Goal: Navigation & Orientation: Find specific page/section

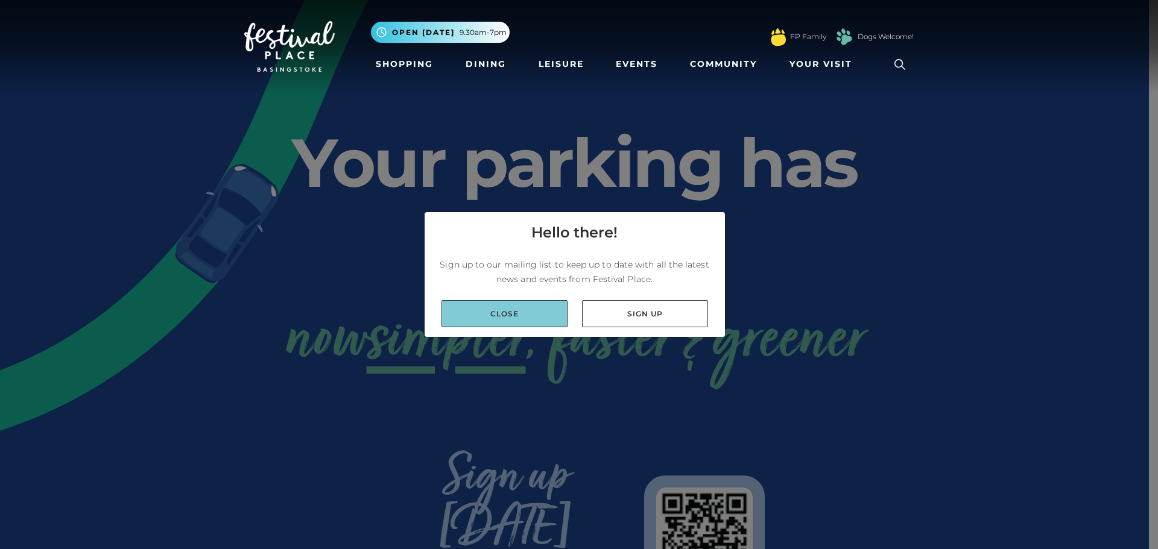
click at [465, 317] on link "Close" at bounding box center [504, 313] width 126 height 27
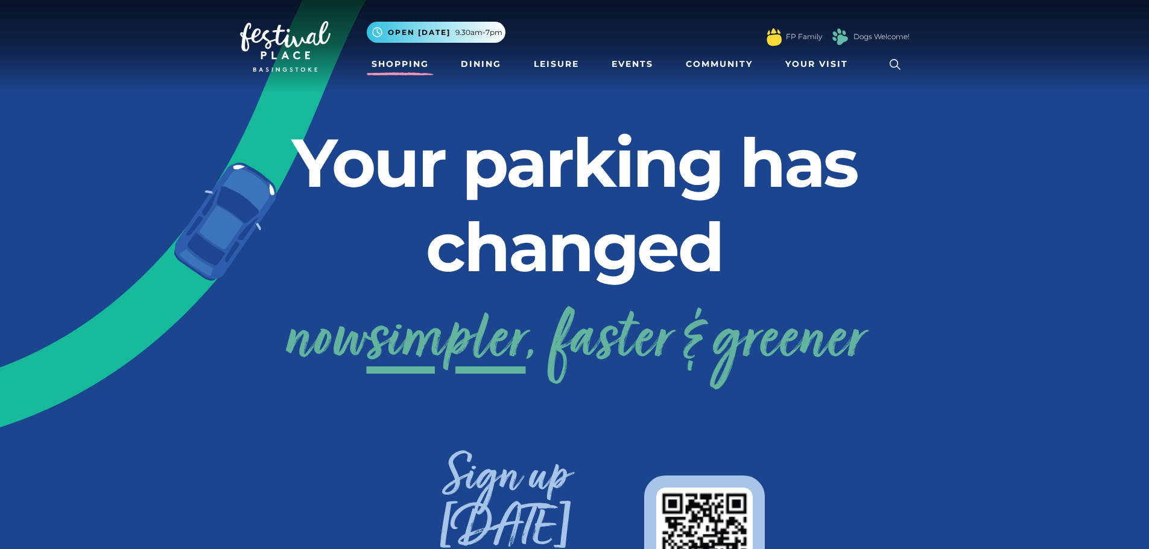
click at [415, 63] on link "Shopping" at bounding box center [400, 64] width 67 height 22
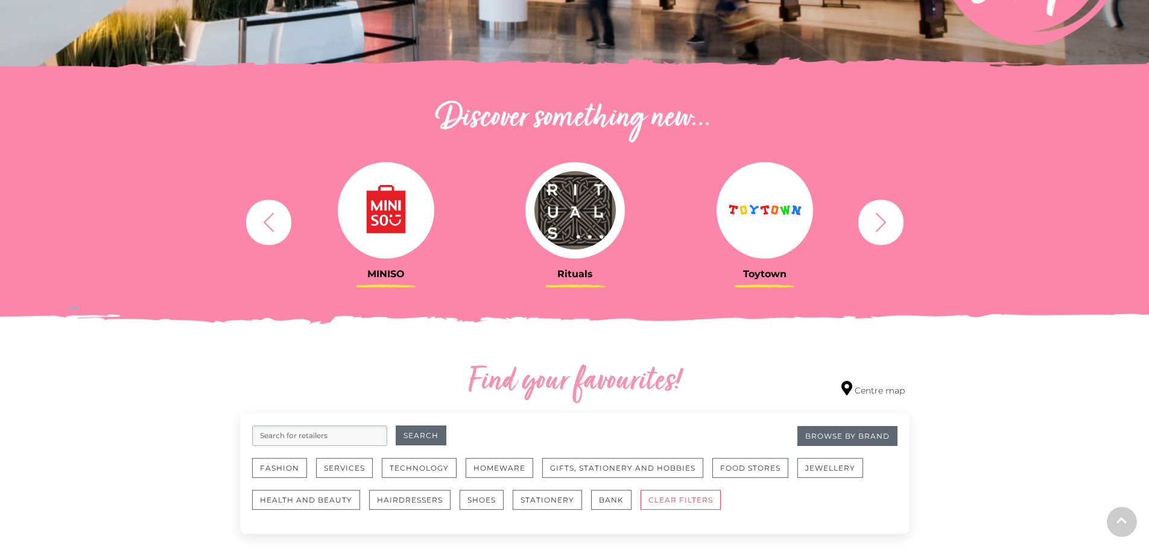
scroll to position [362, 0]
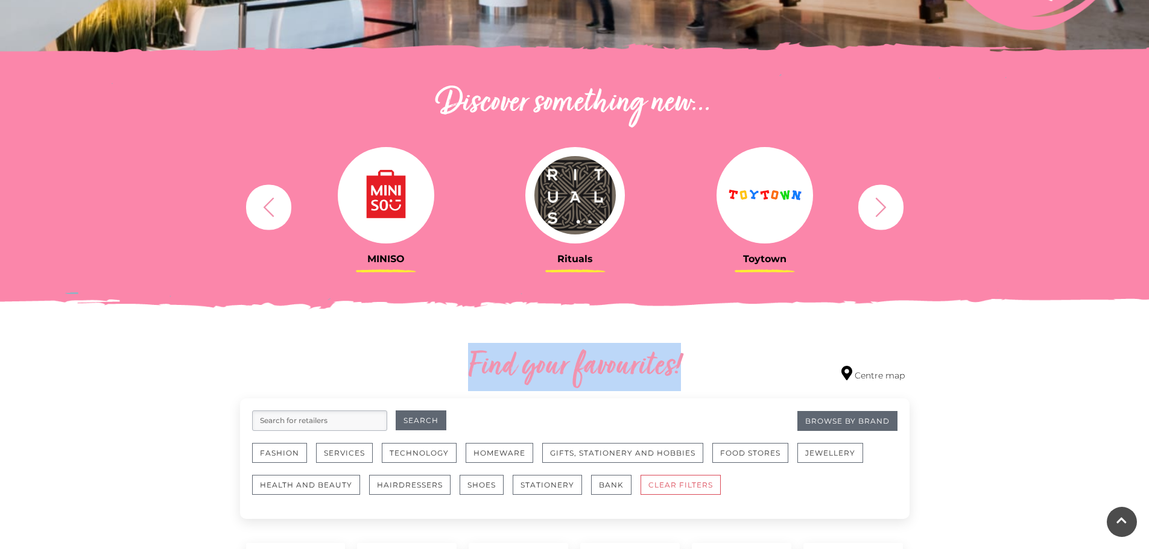
drag, startPoint x: 680, startPoint y: 361, endPoint x: 470, endPoint y: 373, distance: 210.2
click at [470, 373] on h2 "Find your favourites!" at bounding box center [575, 367] width 440 height 39
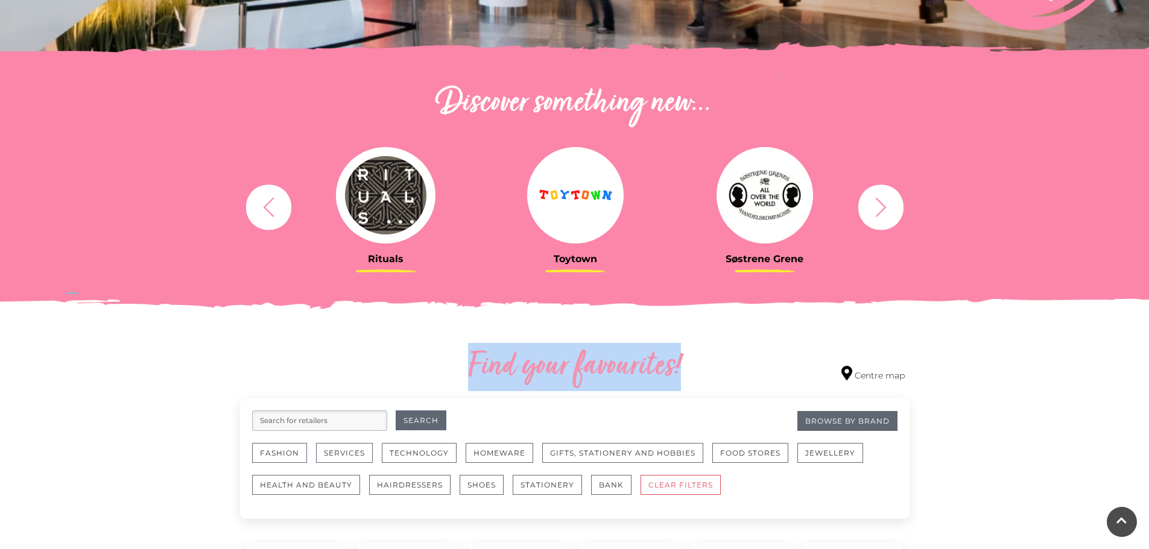
drag, startPoint x: 470, startPoint y: 368, endPoint x: 695, endPoint y: 371, distance: 224.9
click at [695, 371] on h2 "Find your favourites!" at bounding box center [575, 367] width 440 height 39
click at [696, 370] on h2 "Find your favourites!" at bounding box center [575, 367] width 440 height 39
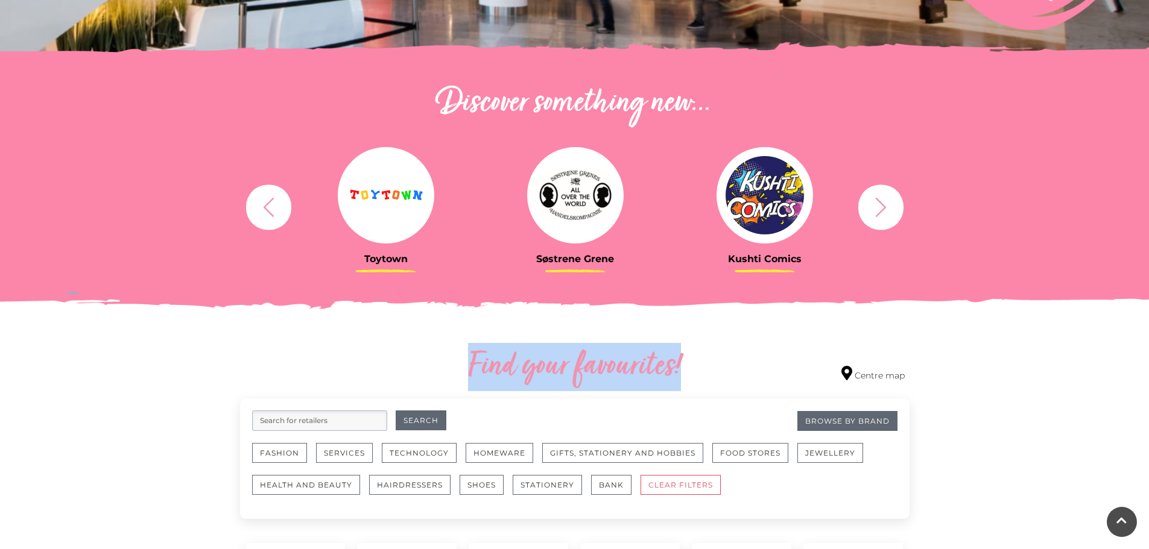
drag, startPoint x: 469, startPoint y: 366, endPoint x: 689, endPoint y: 364, distance: 219.5
click at [689, 364] on h2 "Find your favourites!" at bounding box center [575, 367] width 440 height 39
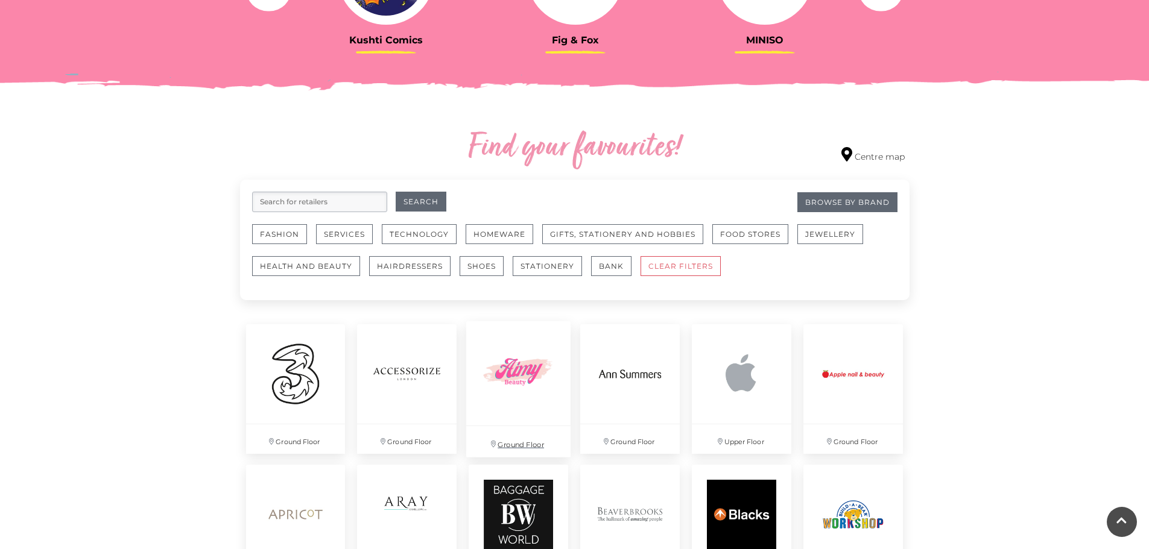
scroll to position [603, 0]
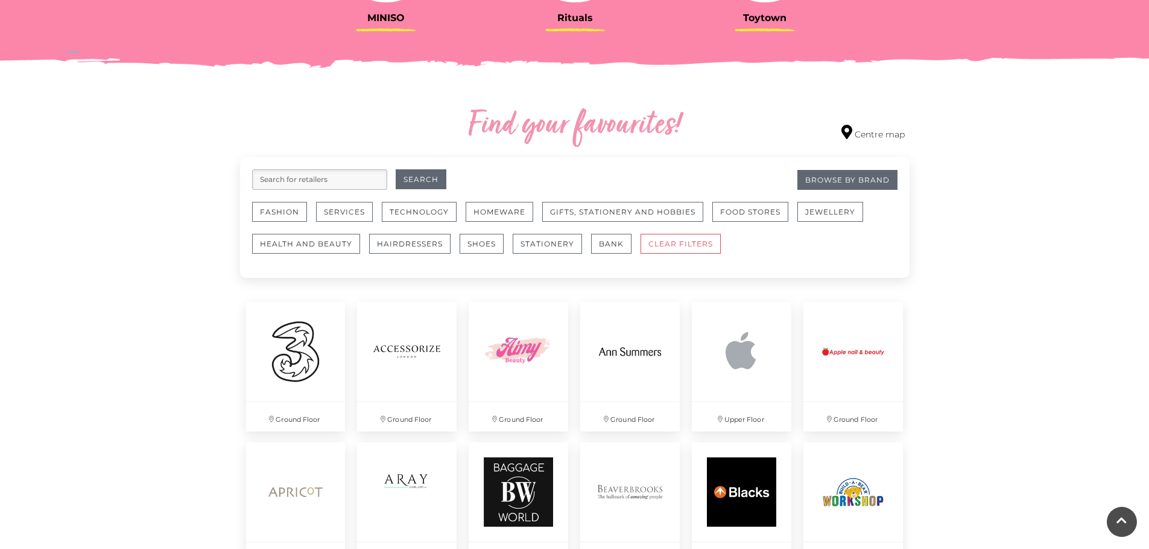
click at [875, 139] on link "Centre map" at bounding box center [872, 133] width 63 height 16
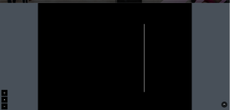
scroll to position [362, 0]
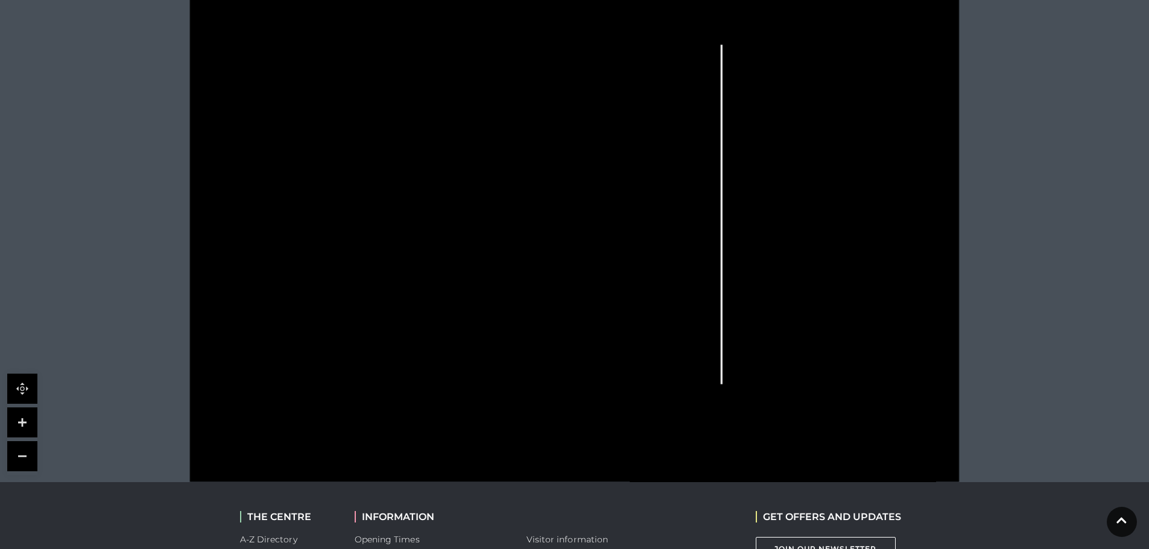
click at [869, 223] on rect at bounding box center [883, 211] width 30 height 62
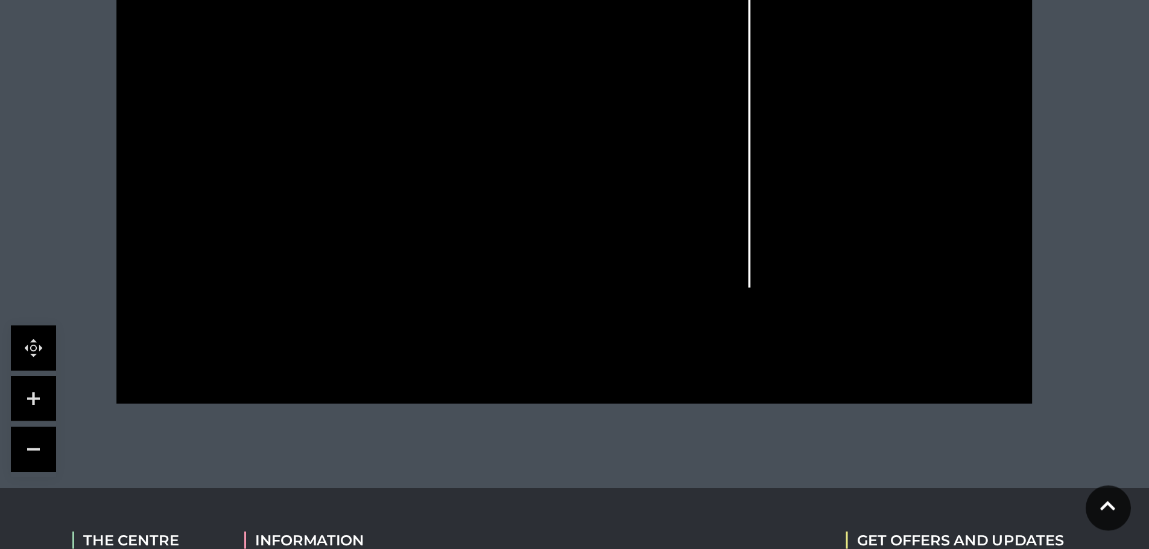
scroll to position [531, 0]
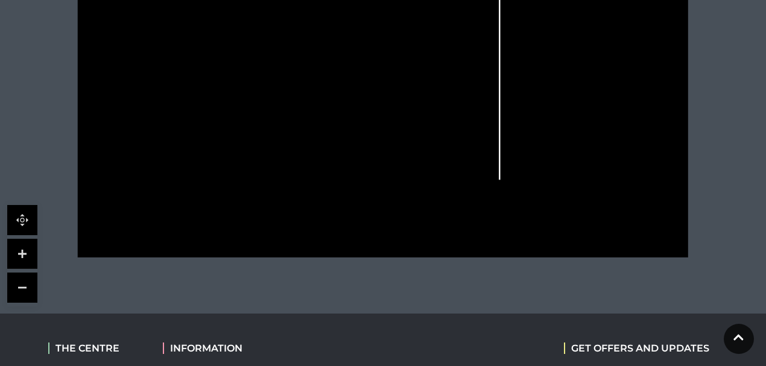
click at [21, 222] on link at bounding box center [22, 220] width 30 height 30
click at [19, 261] on link at bounding box center [22, 254] width 30 height 30
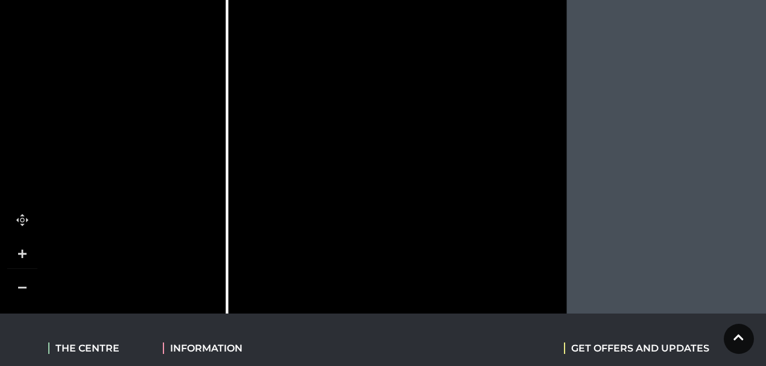
drag, startPoint x: 635, startPoint y: 148, endPoint x: 209, endPoint y: 232, distance: 433.9
click at [209, 232] on icon at bounding box center [16, 125] width 1379 height 775
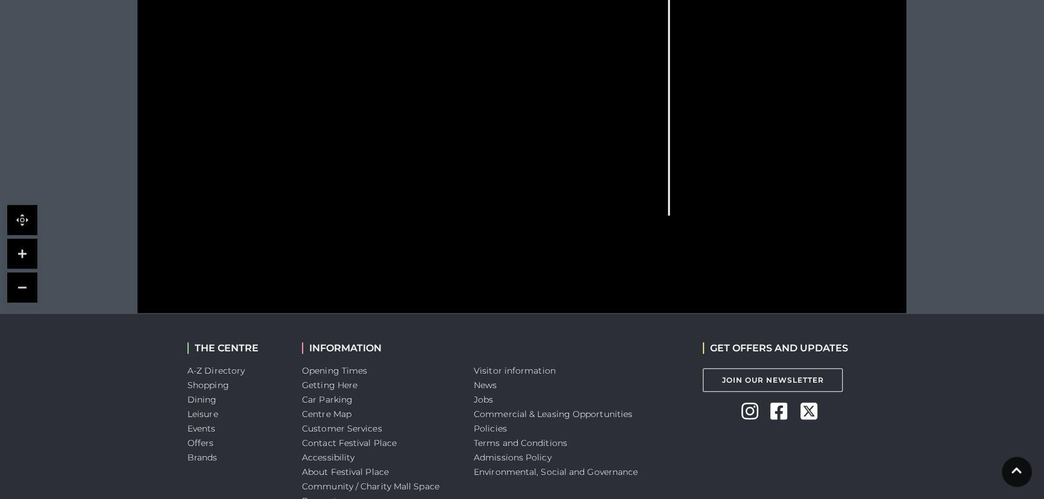
click at [17, 248] on link at bounding box center [22, 254] width 30 height 30
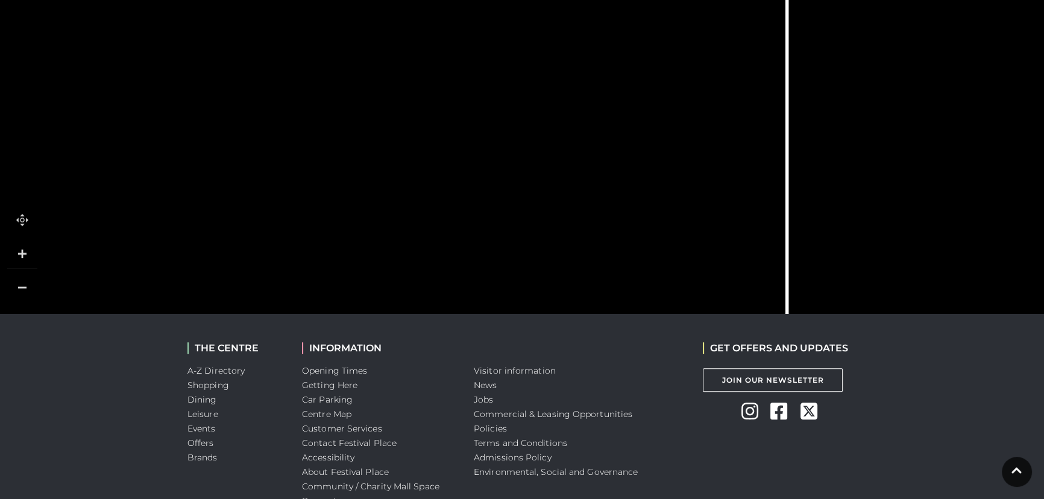
click at [17, 248] on link at bounding box center [22, 254] width 30 height 30
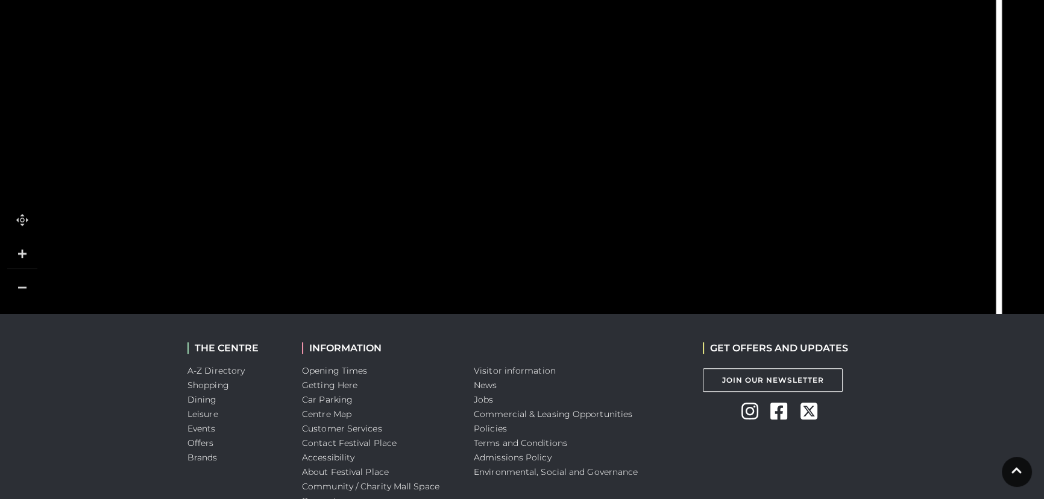
click at [19, 296] on link at bounding box center [22, 288] width 30 height 30
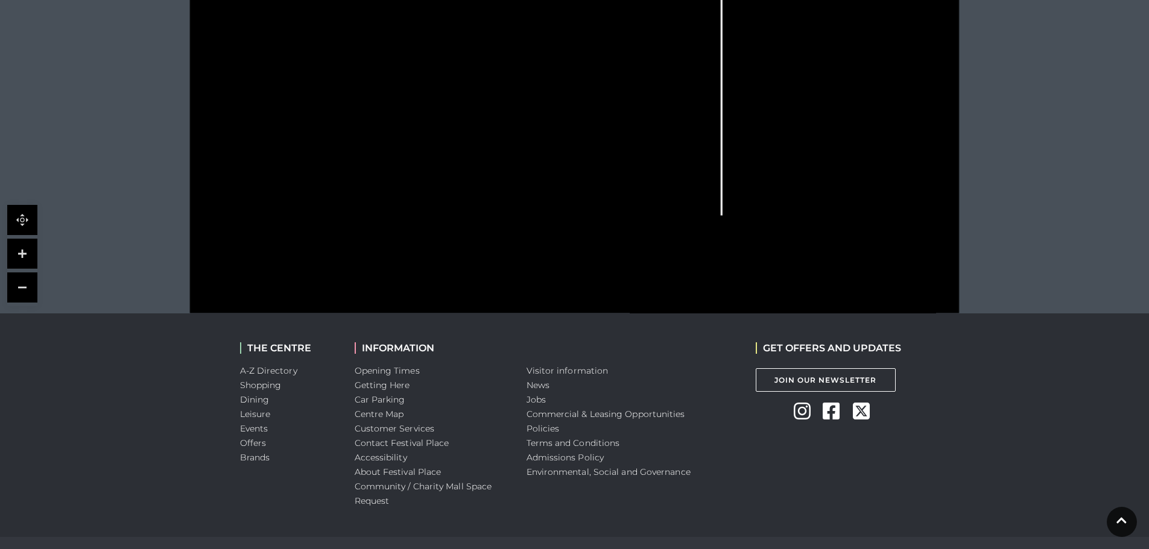
drag, startPoint x: 652, startPoint y: 212, endPoint x: 638, endPoint y: 239, distance: 30.8
click at [638, 239] on icon at bounding box center [574, 42] width 964 height 543
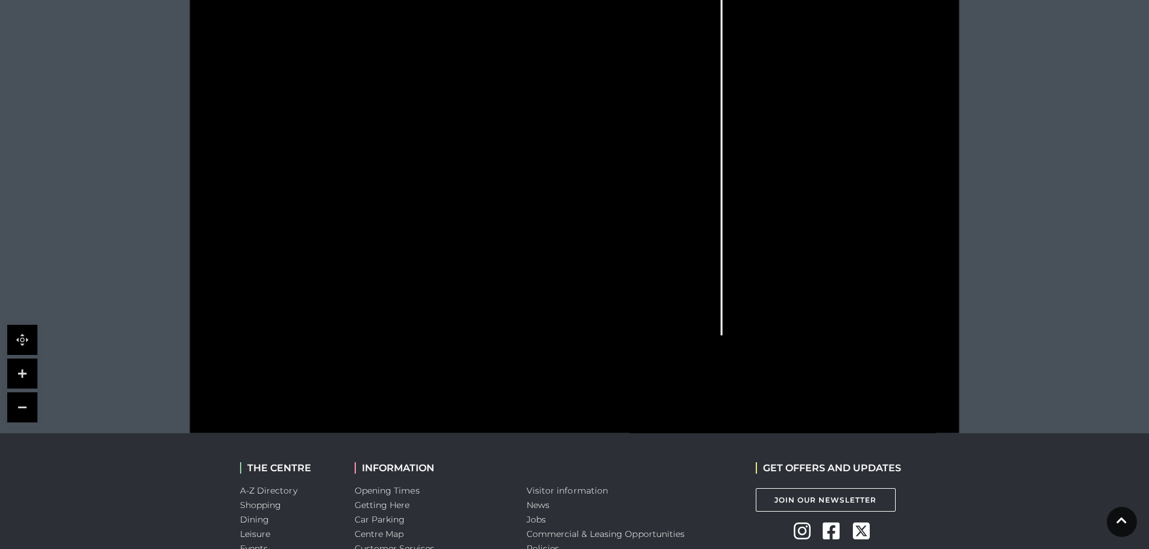
scroll to position [410, 0]
click at [31, 384] on link at bounding box center [22, 374] width 30 height 30
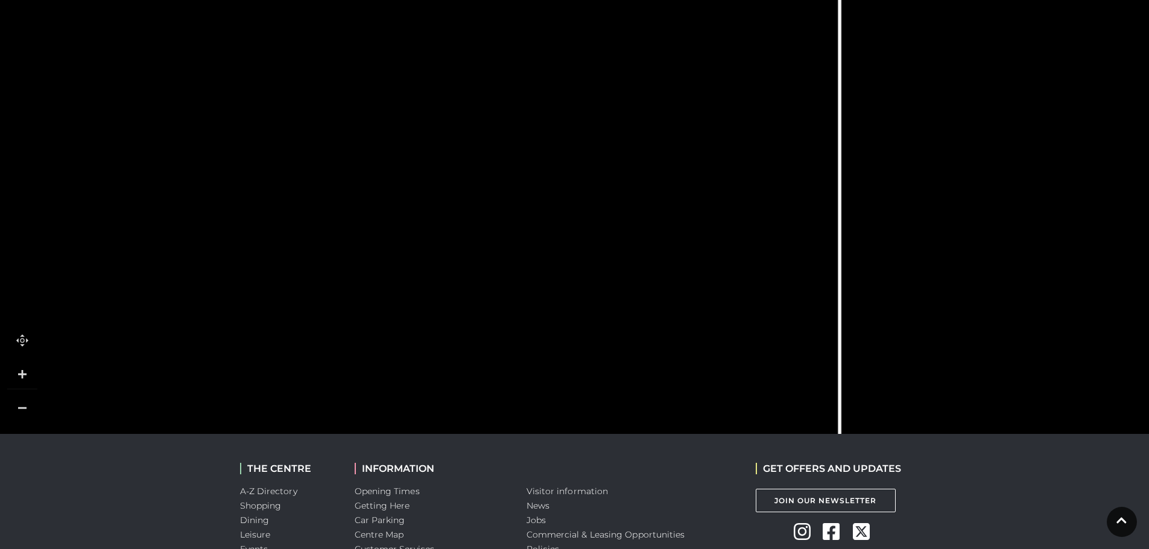
click at [31, 384] on link at bounding box center [22, 374] width 30 height 30
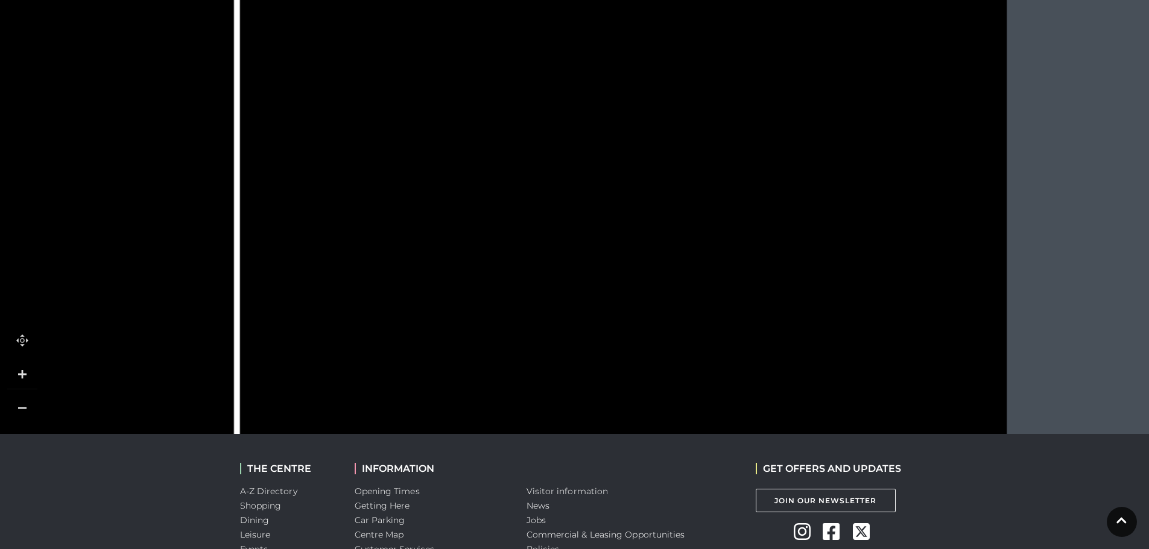
drag, startPoint x: 1135, startPoint y: 240, endPoint x: 367, endPoint y: 360, distance: 777.6
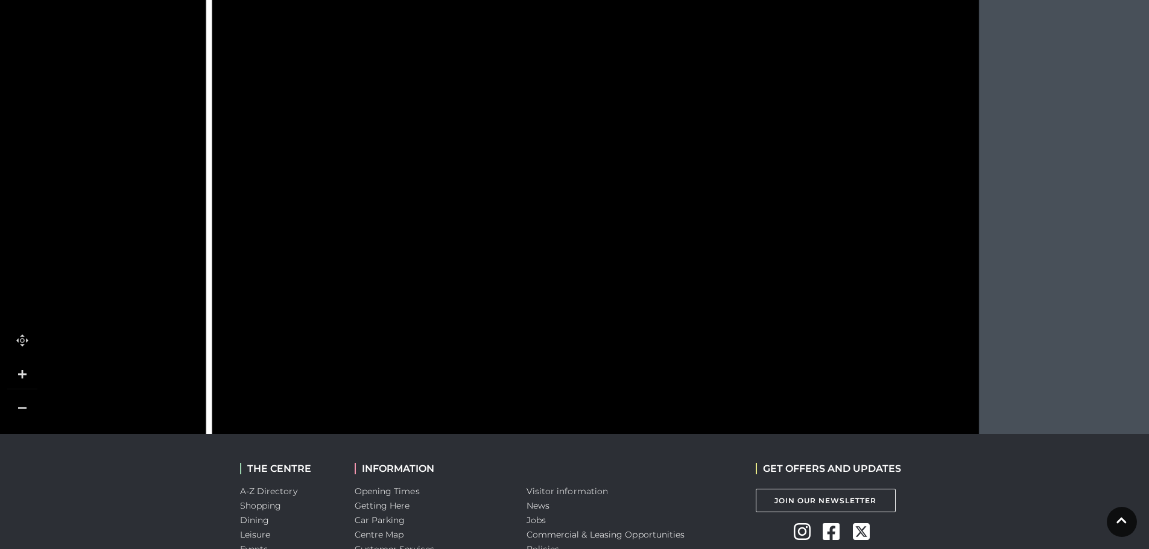
drag, startPoint x: 946, startPoint y: 96, endPoint x: 925, endPoint y: -7, distance: 104.7
click at [925, 0] on html "Skip to Navigation Skip to Content Toggle navigation .st5{fill:none;stroke:#FFF…" at bounding box center [574, 143] width 1149 height 1107
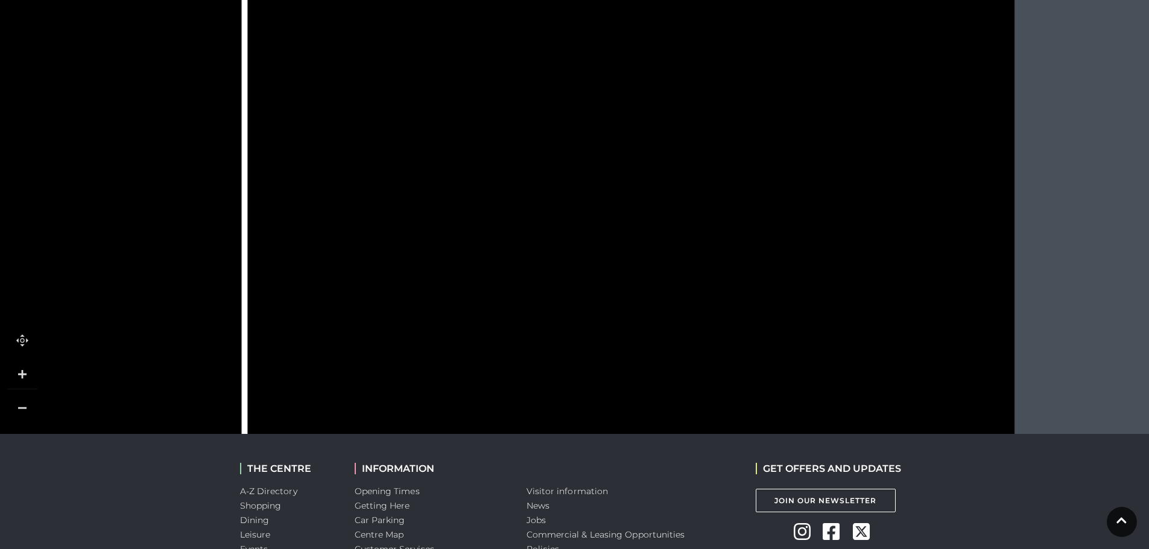
drag, startPoint x: 926, startPoint y: 245, endPoint x: 964, endPoint y: 50, distance: 199.2
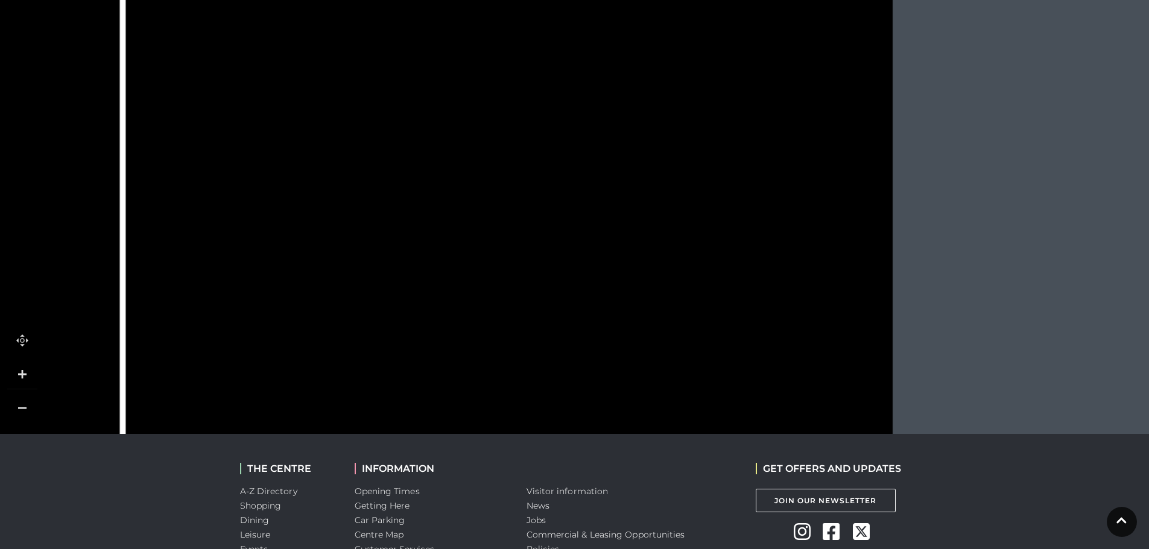
drag, startPoint x: 676, startPoint y: 154, endPoint x: 550, endPoint y: 308, distance: 198.4
click at [550, 308] on icon at bounding box center [498, 194] width 400 height 762
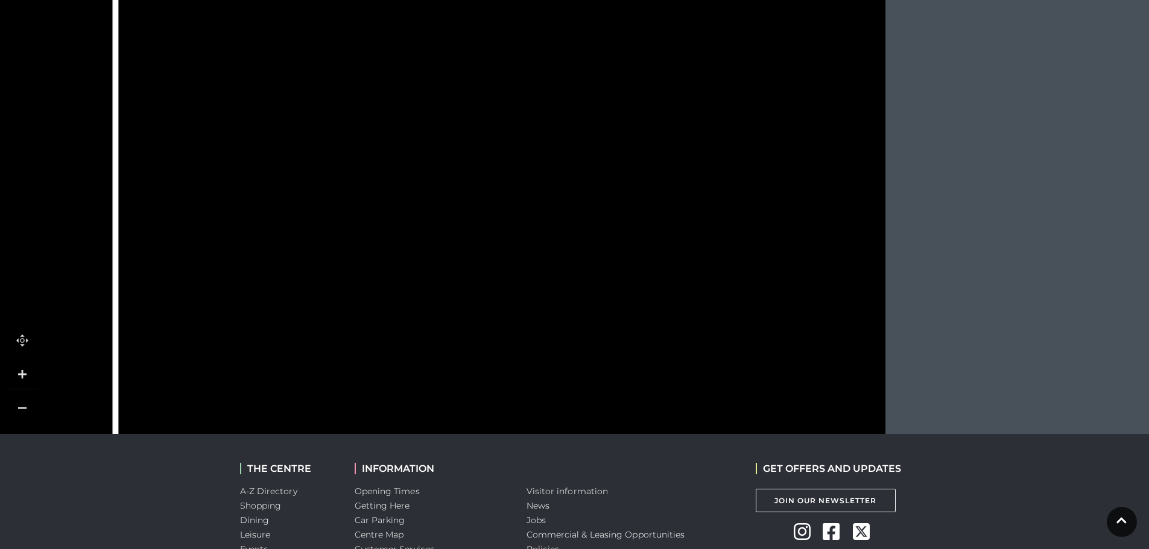
drag, startPoint x: 651, startPoint y: 289, endPoint x: 645, endPoint y: 327, distance: 38.5
click at [645, 327] on polygon at bounding box center [642, 350] width 98 height 83
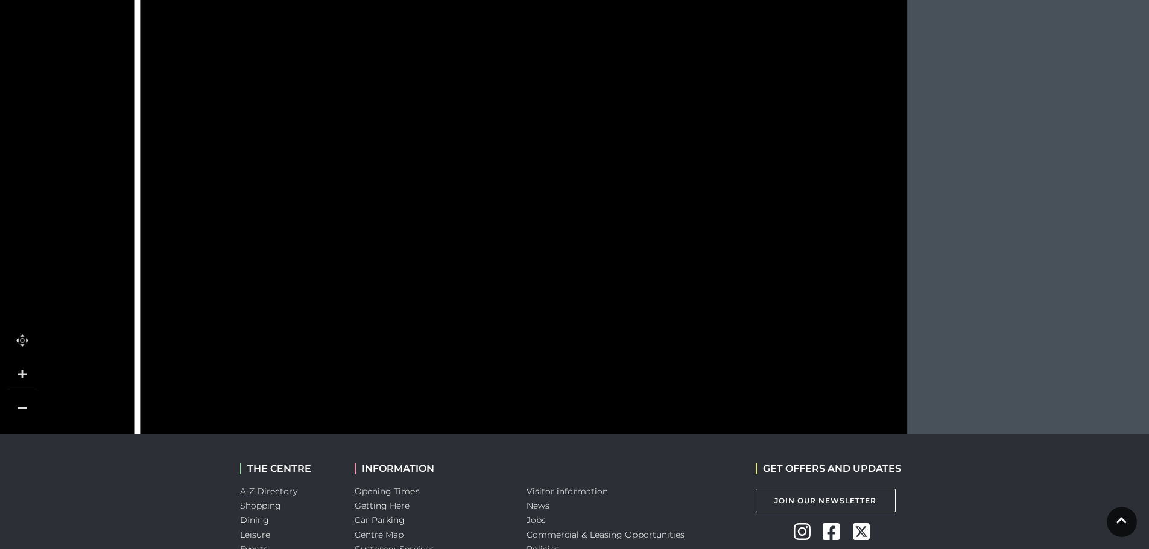
drag, startPoint x: 607, startPoint y: 308, endPoint x: 630, endPoint y: 311, distance: 23.0
click at [627, 325] on rect at bounding box center [663, 243] width 98 height 202
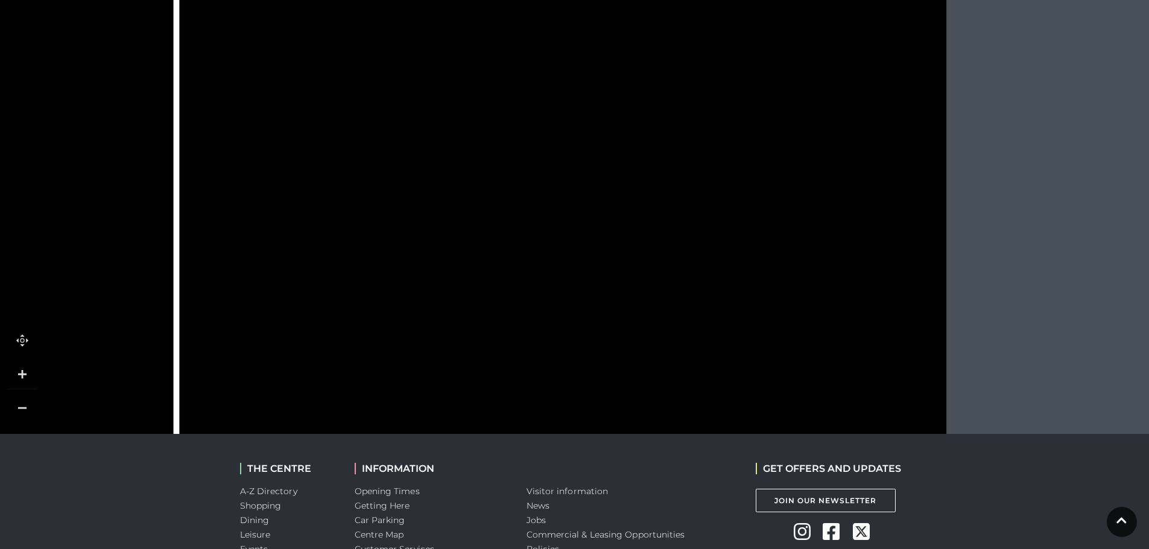
drag, startPoint x: 581, startPoint y: 136, endPoint x: 596, endPoint y: 50, distance: 86.9
click at [596, 50] on icon at bounding box center [552, 198] width 400 height 762
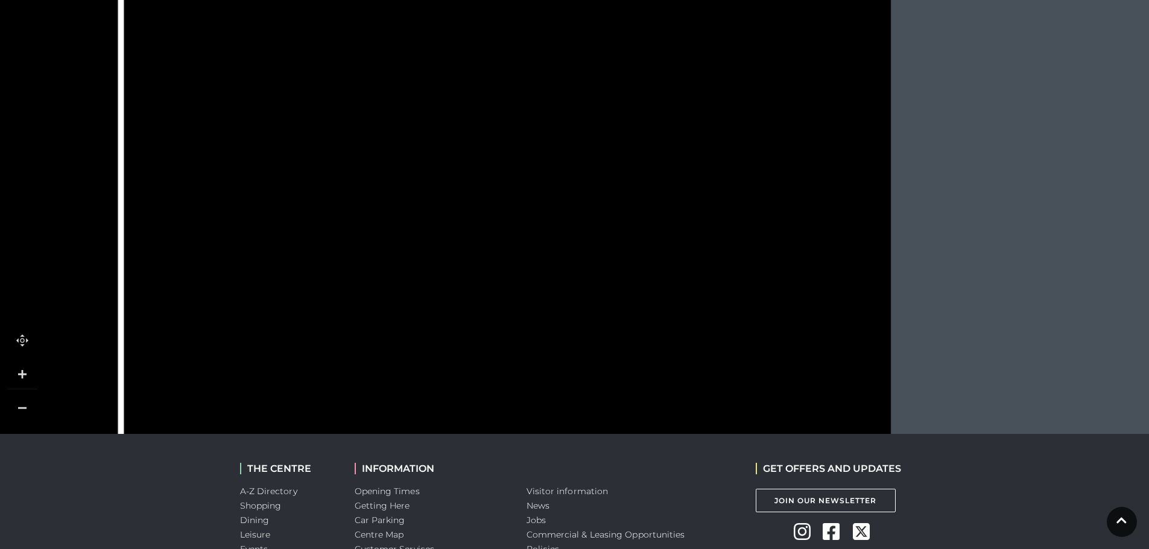
drag, startPoint x: 563, startPoint y: 271, endPoint x: 522, endPoint y: 373, distance: 109.5
click at [522, 373] on rect at bounding box center [480, 371] width 98 height 69
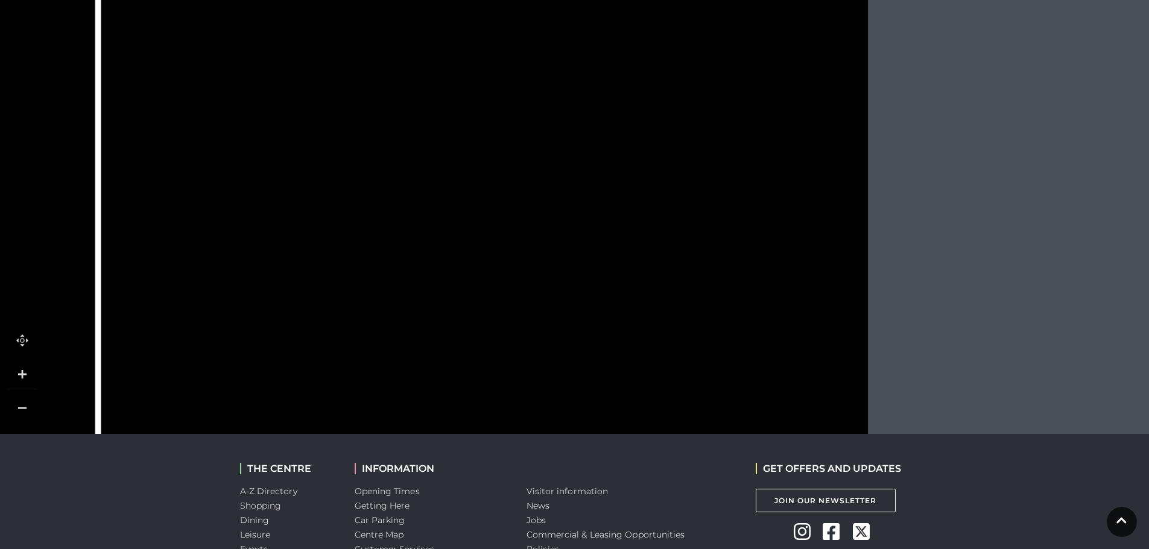
drag, startPoint x: 493, startPoint y: 58, endPoint x: 463, endPoint y: 88, distance: 42.6
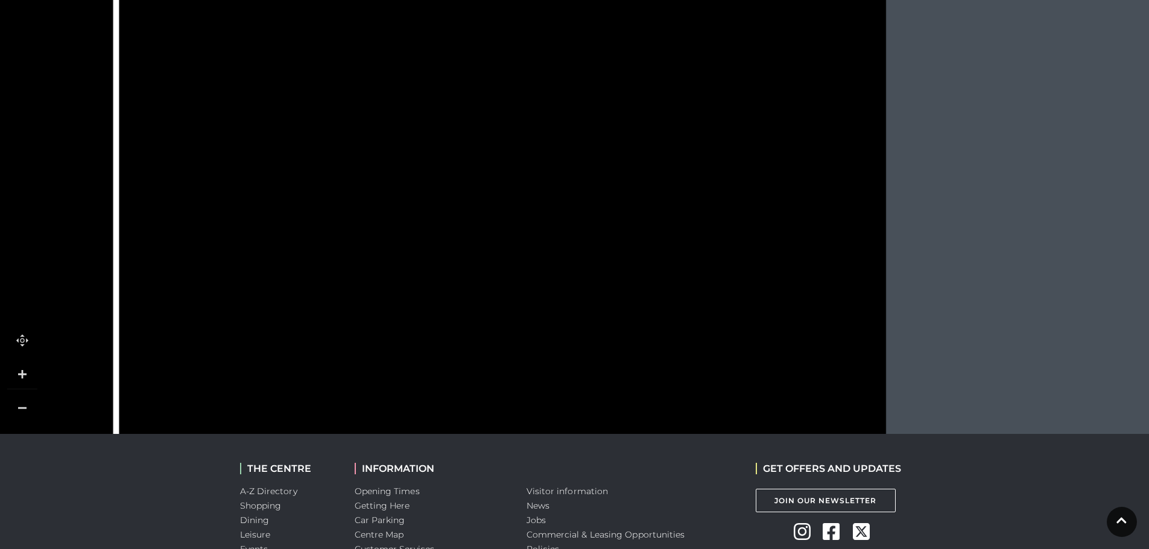
drag, startPoint x: 485, startPoint y: 103, endPoint x: 504, endPoint y: 251, distance: 148.9
click at [469, 259] on tspan "Swarovski" at bounding box center [469, 259] width 0 height 0
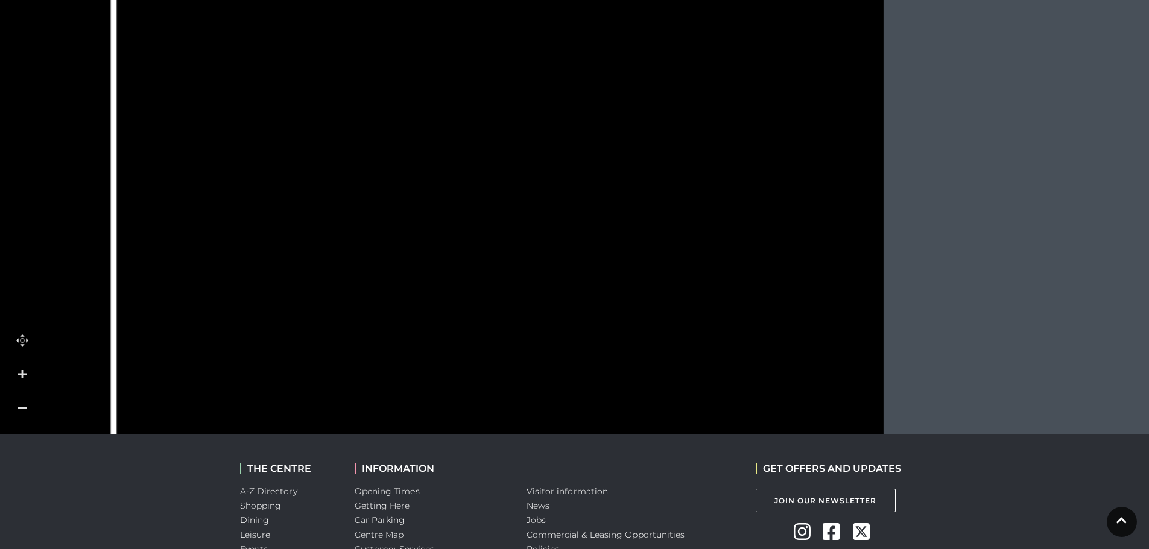
drag, startPoint x: 657, startPoint y: 264, endPoint x: 655, endPoint y: 125, distance: 138.1
click at [655, 125] on rect at bounding box center [640, 113] width 98 height 27
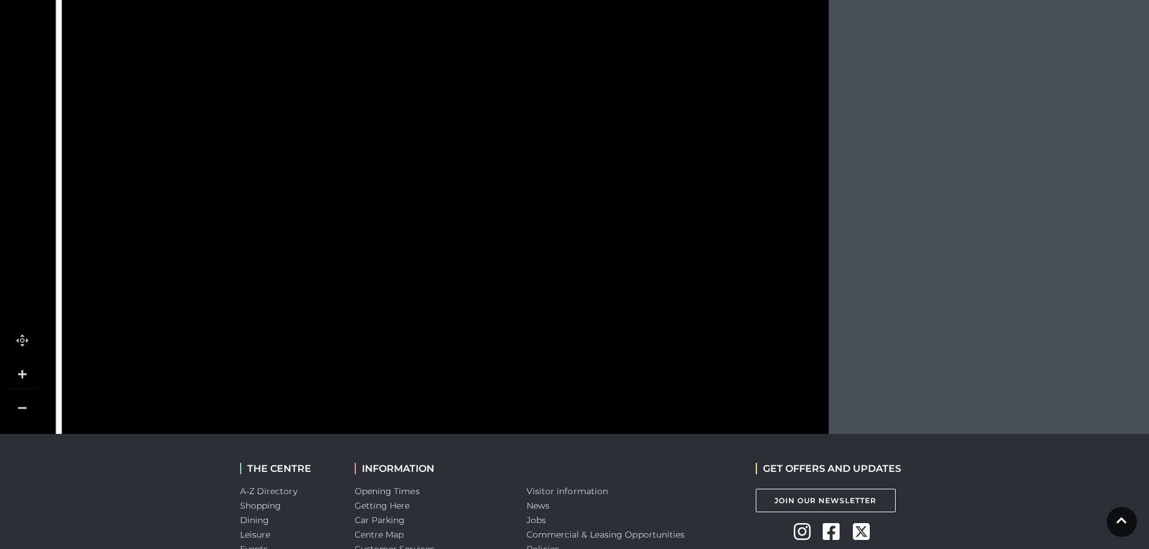
drag, startPoint x: 654, startPoint y: 320, endPoint x: 594, endPoint y: 265, distance: 81.1
click at [594, 265] on rect at bounding box center [585, 233] width 98 height 202
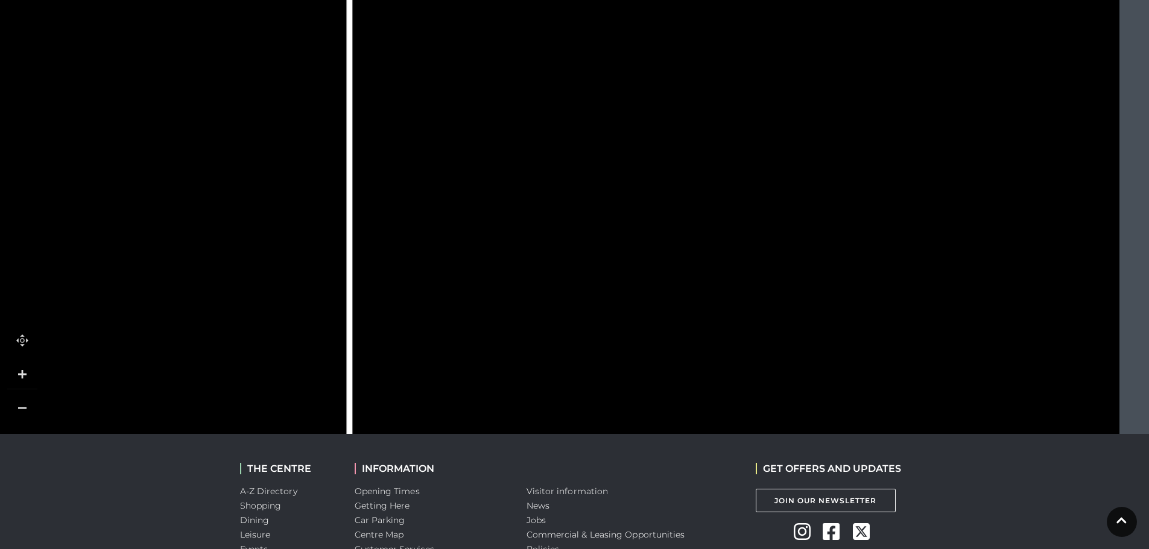
drag, startPoint x: 594, startPoint y: 318, endPoint x: 1005, endPoint y: 162, distance: 439.9
click at [925, 156] on rect at bounding box center [876, 55] width 98 height 202
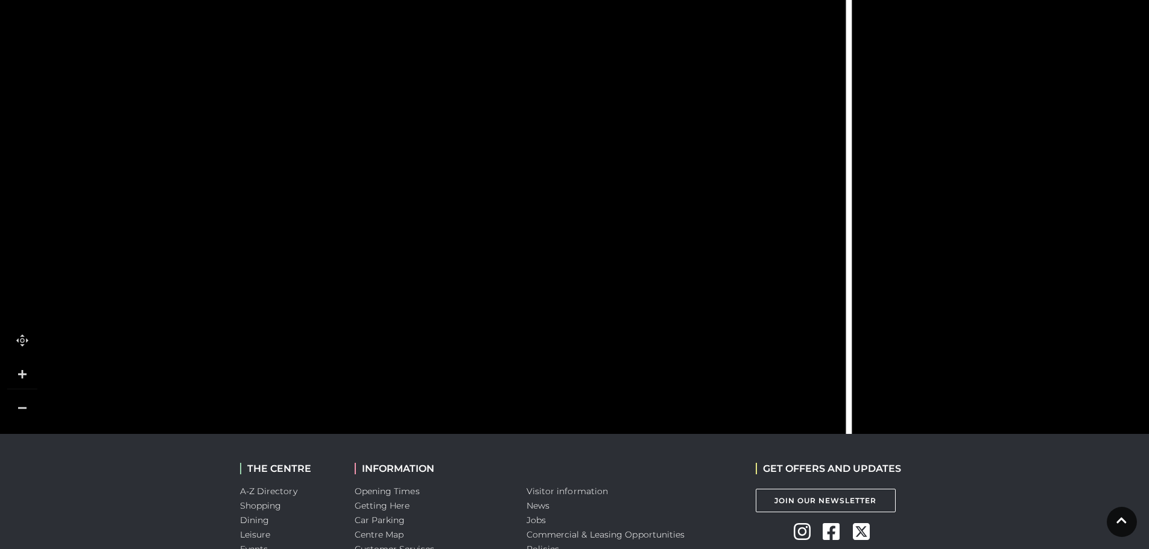
drag, startPoint x: 343, startPoint y: 336, endPoint x: 730, endPoint y: 329, distance: 386.6
click at [730, 329] on rect at bounding box center [698, 329] width 80 height 80
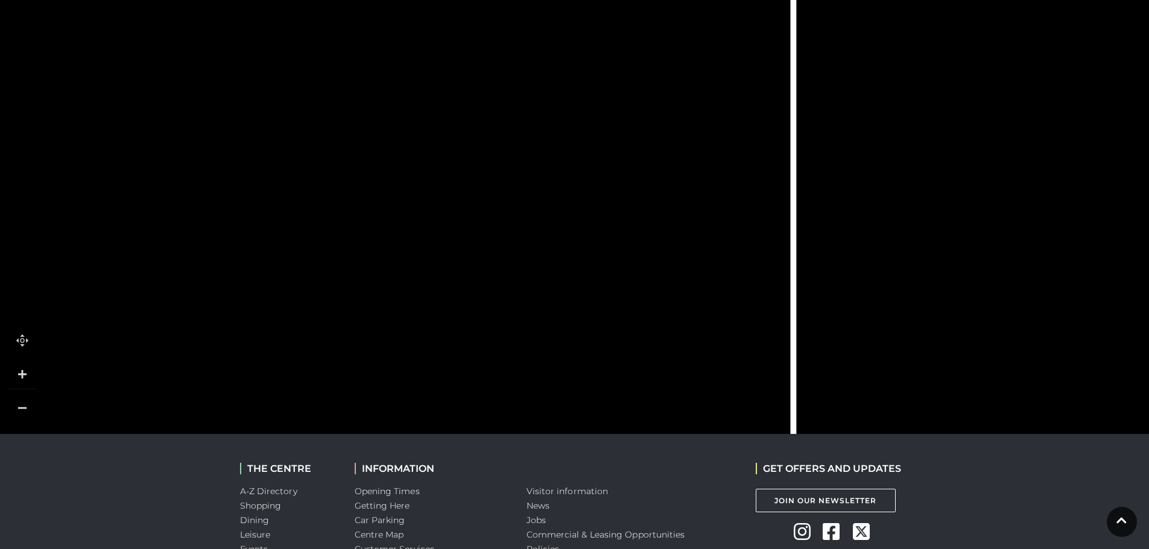
drag, startPoint x: 488, startPoint y: 370, endPoint x: 280, endPoint y: 350, distance: 209.0
click at [294, 350] on icon at bounding box center [509, 75] width 430 height 959
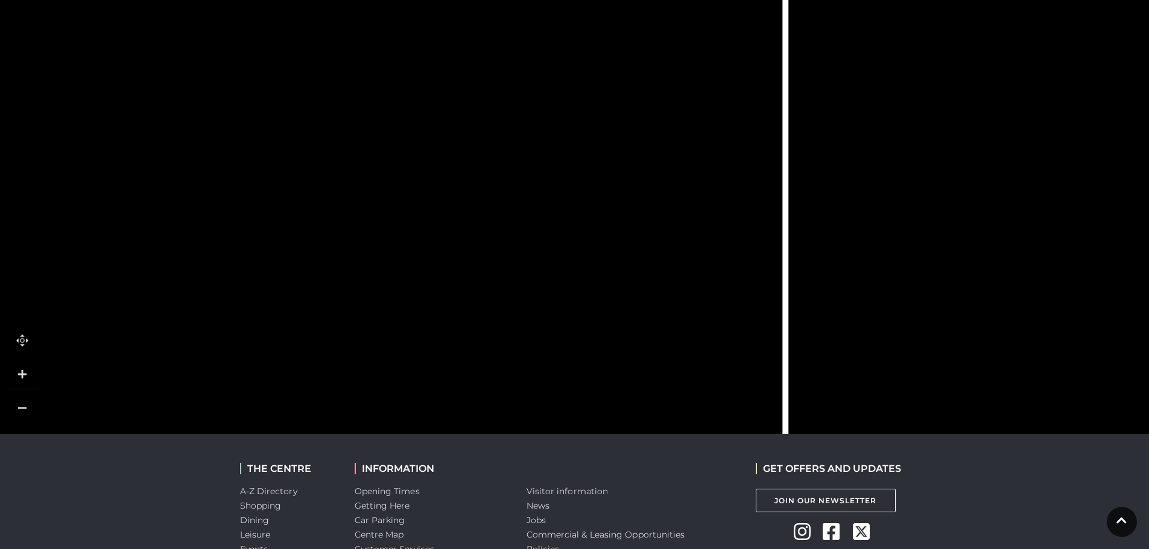
drag, startPoint x: 756, startPoint y: 330, endPoint x: 908, endPoint y: 254, distance: 169.9
click at [872, 264] on tspan "TO GROUND LEVEL" at bounding box center [872, 264] width 0 height 0
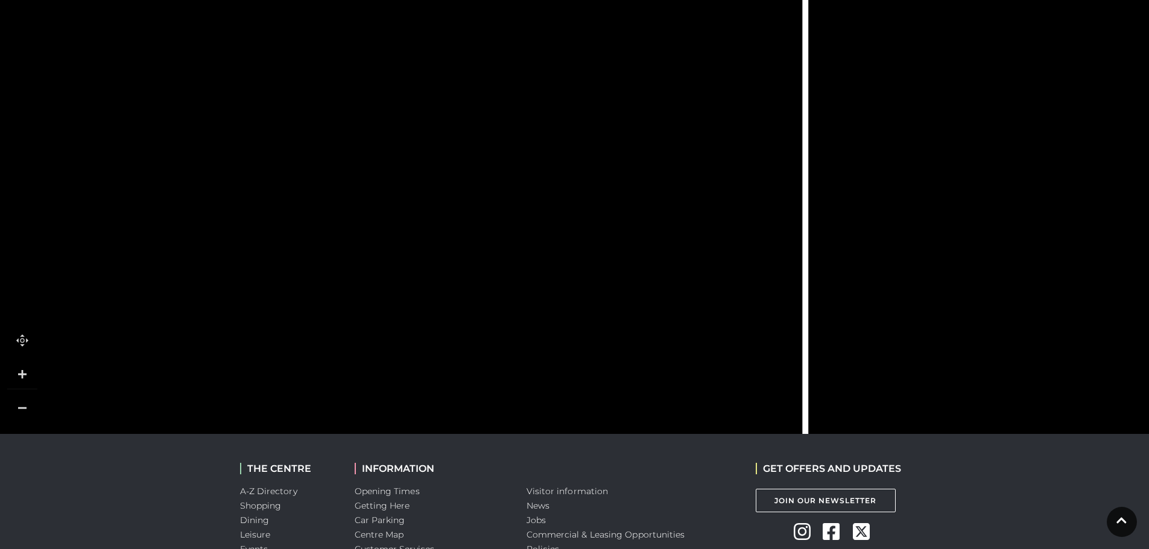
drag, startPoint x: 310, startPoint y: 314, endPoint x: 332, endPoint y: 335, distance: 30.7
click at [332, 333] on icon at bounding box center [337, 325] width 16 height 15
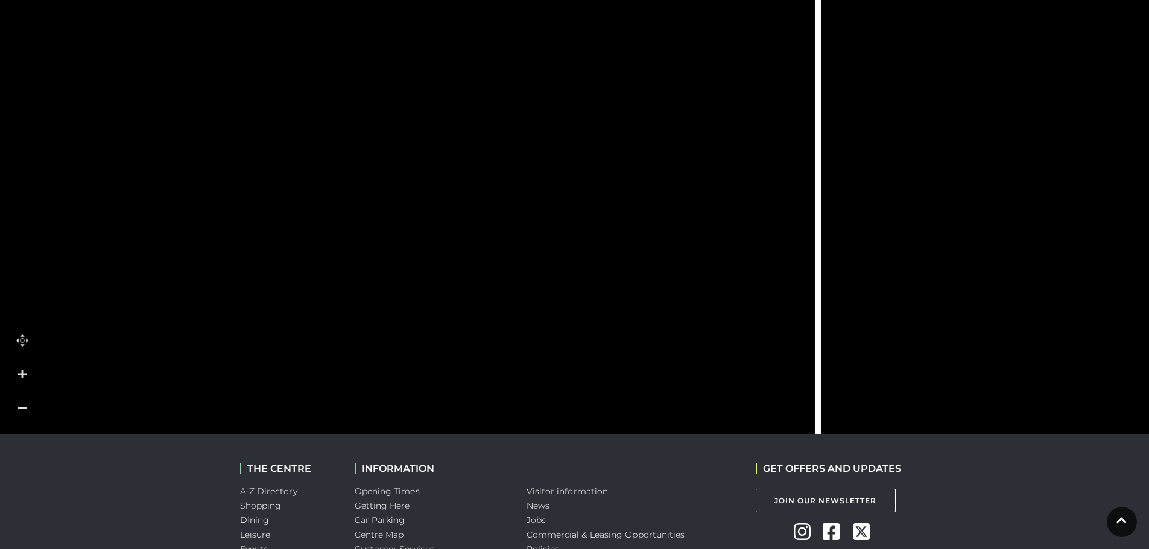
drag, startPoint x: 517, startPoint y: 209, endPoint x: 528, endPoint y: 317, distance: 108.5
click at [528, 317] on icon at bounding box center [534, 144] width 430 height 959
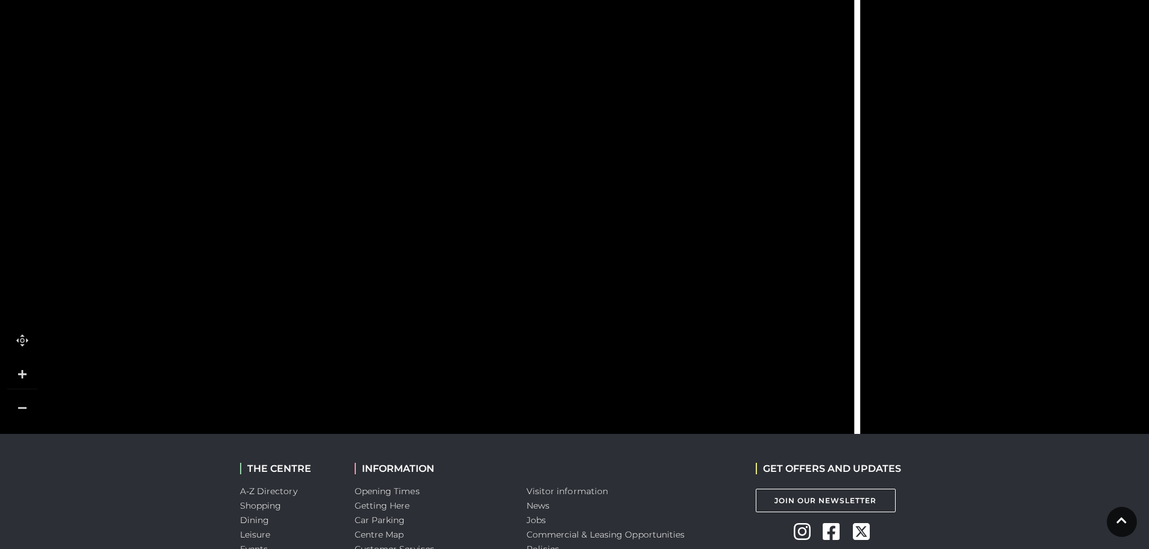
drag, startPoint x: 387, startPoint y: 273, endPoint x: 426, endPoint y: 295, distance: 44.8
click at [402, 293] on tspan "Brewdog" at bounding box center [402, 293] width 0 height 0
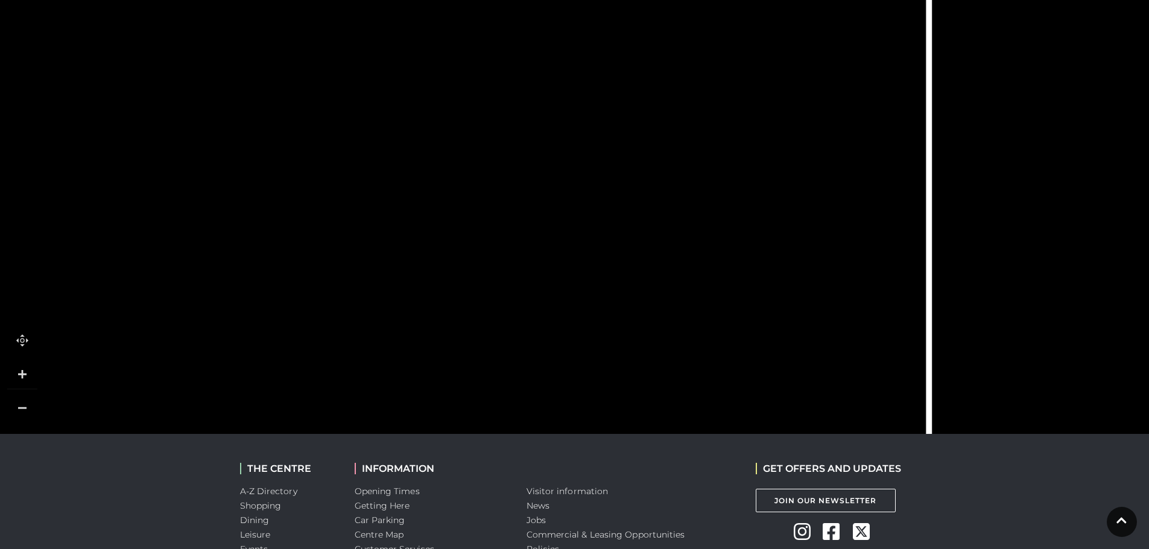
drag, startPoint x: 409, startPoint y: 291, endPoint x: 481, endPoint y: 415, distance: 143.8
click at [473, 417] on tspan "Brewdog" at bounding box center [473, 417] width 0 height 0
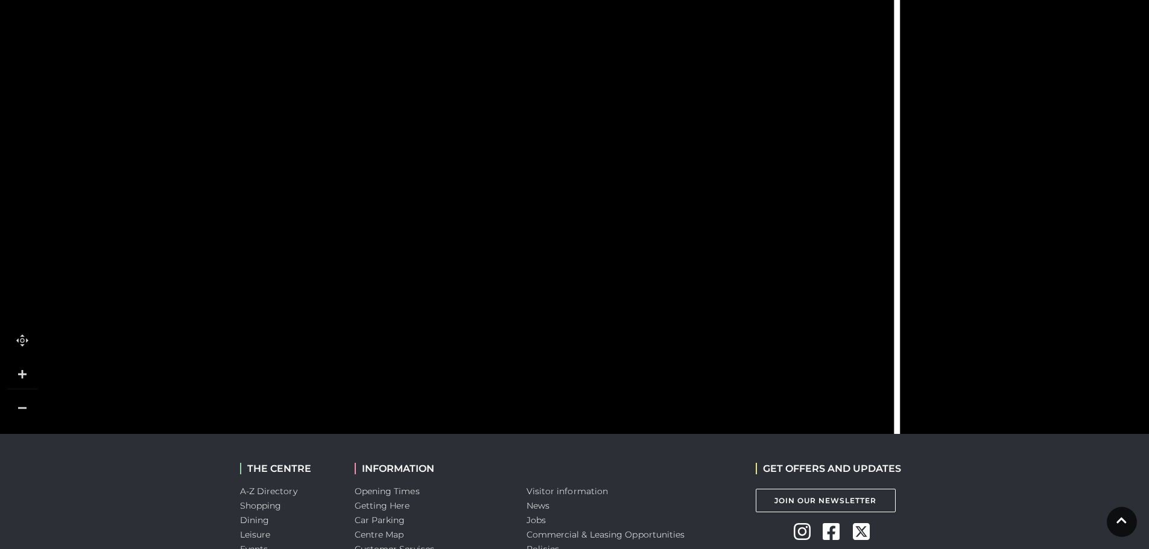
drag, startPoint x: 393, startPoint y: 239, endPoint x: 361, endPoint y: 136, distance: 108.7
click at [361, 136] on rect at bounding box center [356, 134] width 98 height 27
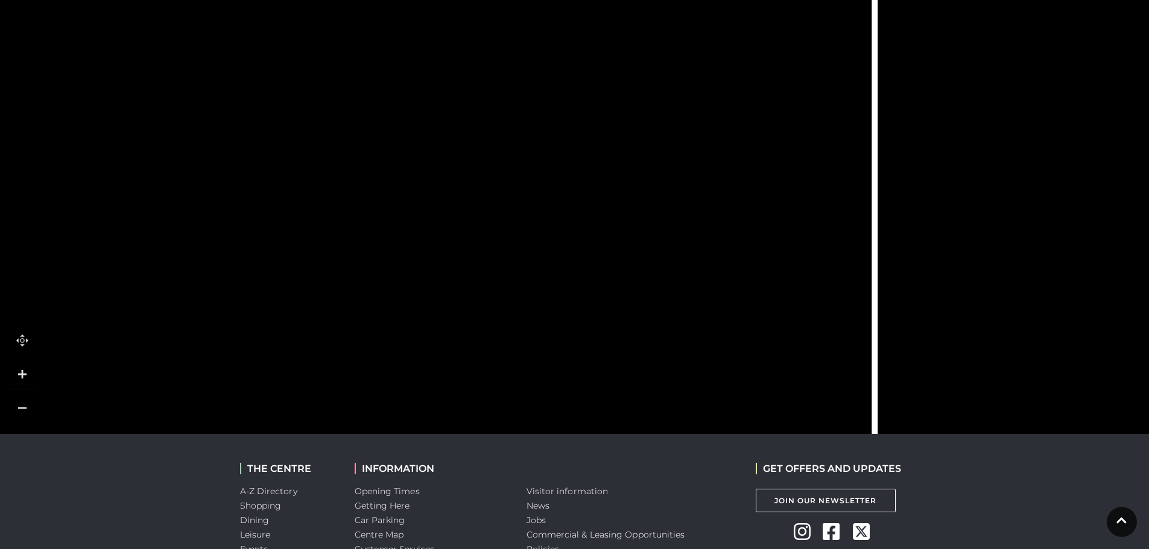
drag, startPoint x: 455, startPoint y: 333, endPoint x: 433, endPoint y: 255, distance: 80.9
click at [433, 255] on rect at bounding box center [417, 233] width 106 height 54
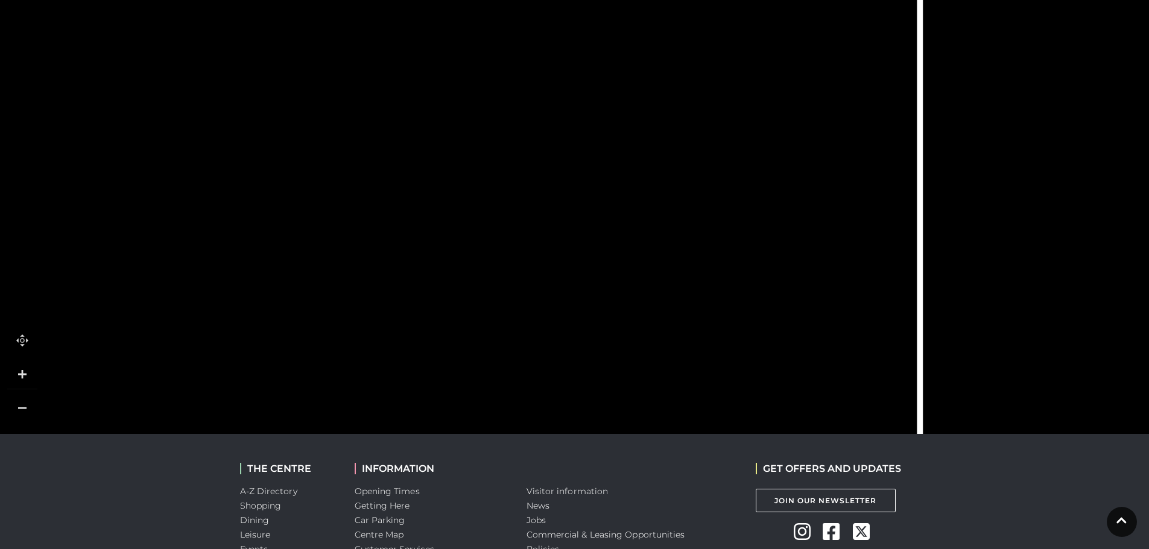
drag, startPoint x: 440, startPoint y: 251, endPoint x: 489, endPoint y: 404, distance: 160.2
click at [489, 416] on rect at bounding box center [462, 389] width 106 height 54
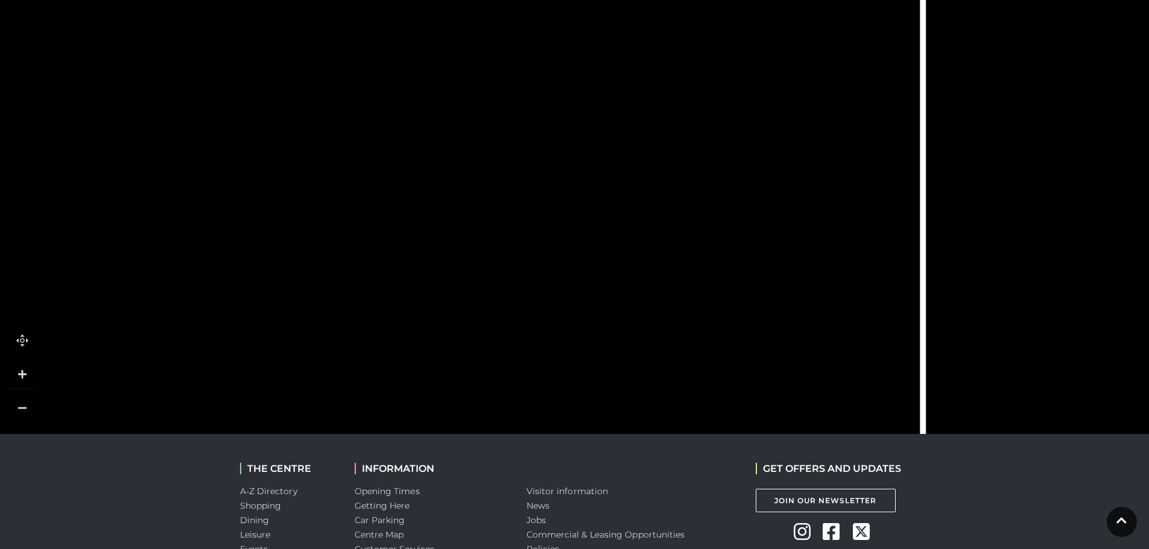
click at [14, 414] on link at bounding box center [22, 408] width 30 height 30
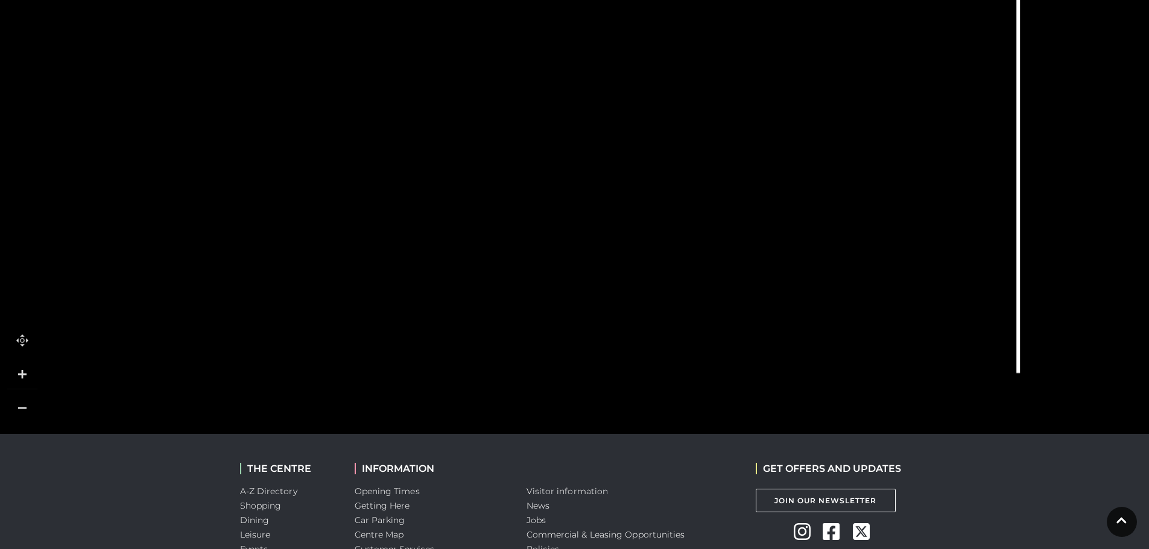
drag, startPoint x: 289, startPoint y: 185, endPoint x: 523, endPoint y: 14, distance: 289.6
click at [523, 14] on icon at bounding box center [731, 35] width 1875 height 1055
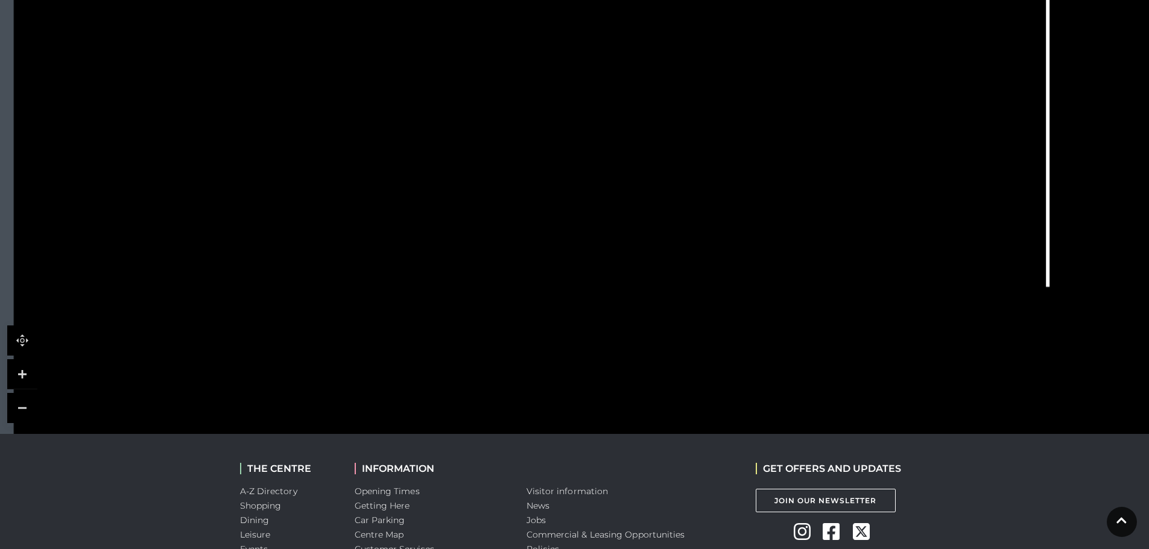
drag, startPoint x: 438, startPoint y: 333, endPoint x: 468, endPoint y: 247, distance: 91.2
click at [468, 247] on rect at bounding box center [480, 254] width 58 height 16
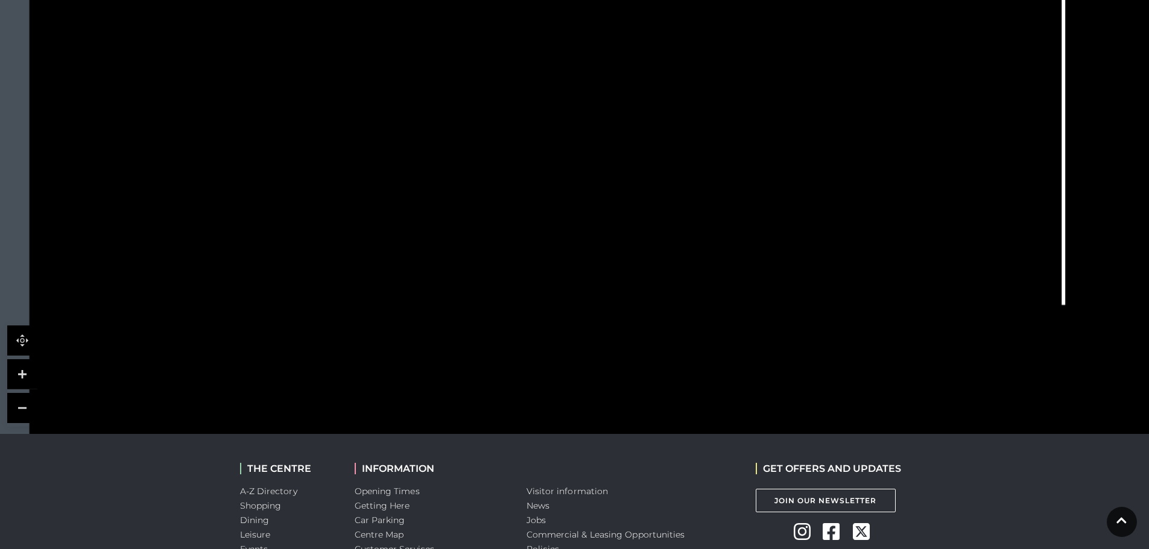
drag, startPoint x: 483, startPoint y: 306, endPoint x: 493, endPoint y: 319, distance: 16.4
click at [493, 319] on rect at bounding box center [496, 313] width 58 height 33
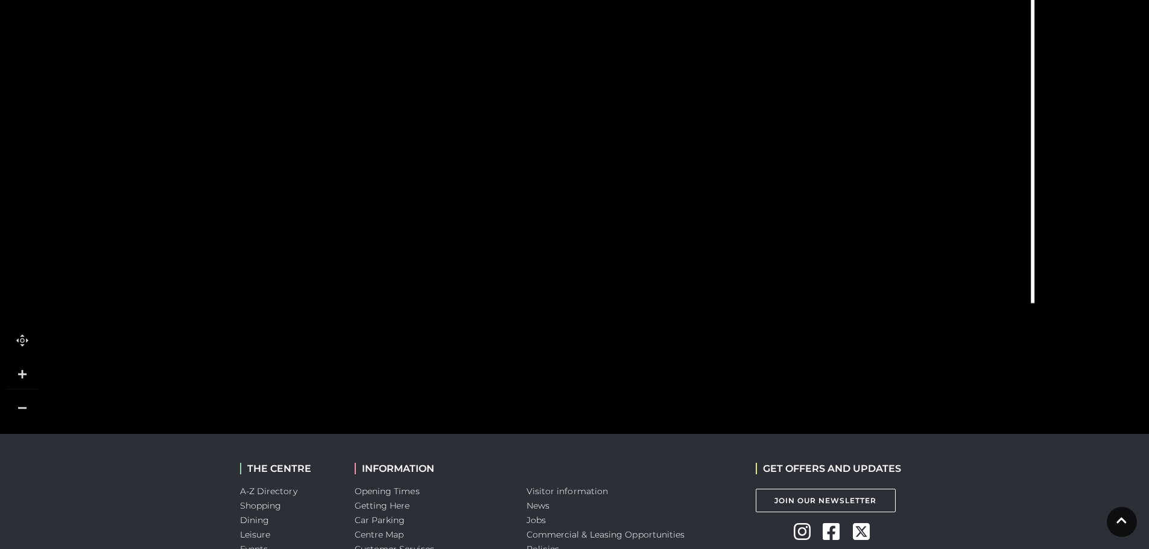
drag, startPoint x: 402, startPoint y: 180, endPoint x: 377, endPoint y: 183, distance: 24.8
click at [377, 183] on polygon at bounding box center [446, 43] width 639 height 739
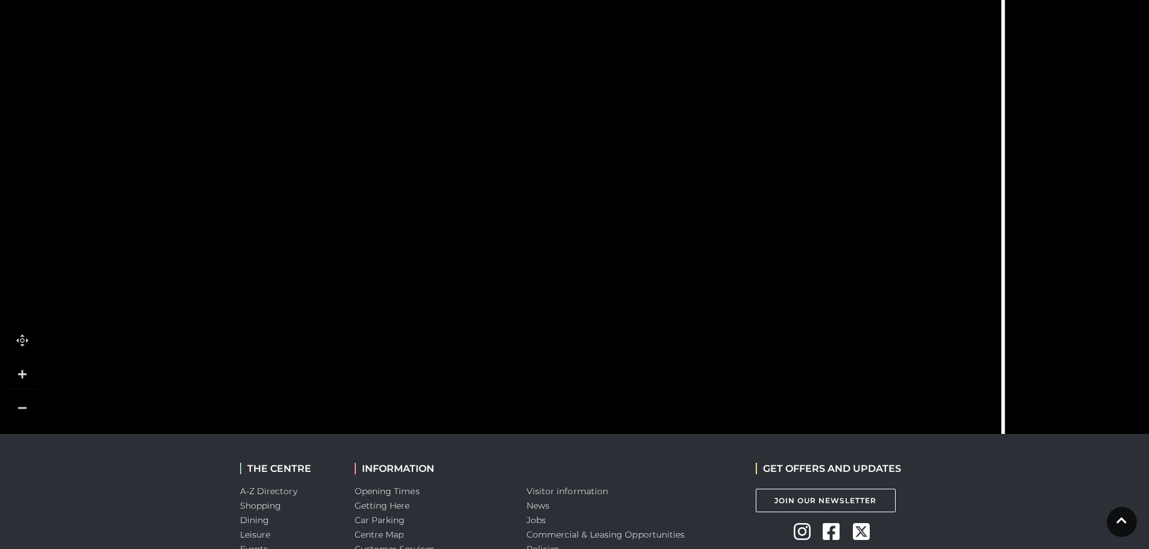
drag, startPoint x: 374, startPoint y: 185, endPoint x: 344, endPoint y: 387, distance: 204.3
click at [344, 387] on polygon at bounding box center [417, 244] width 639 height 739
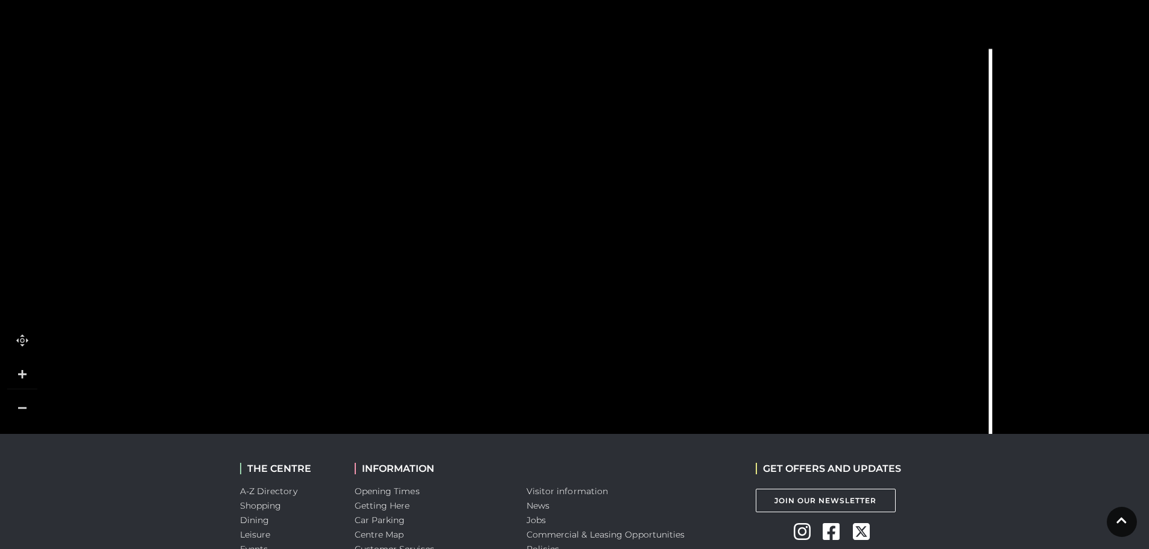
drag, startPoint x: 397, startPoint y: 88, endPoint x: 385, endPoint y: 291, distance: 203.6
click at [387, 302] on tspan "H. Samuel" at bounding box center [387, 302] width 0 height 0
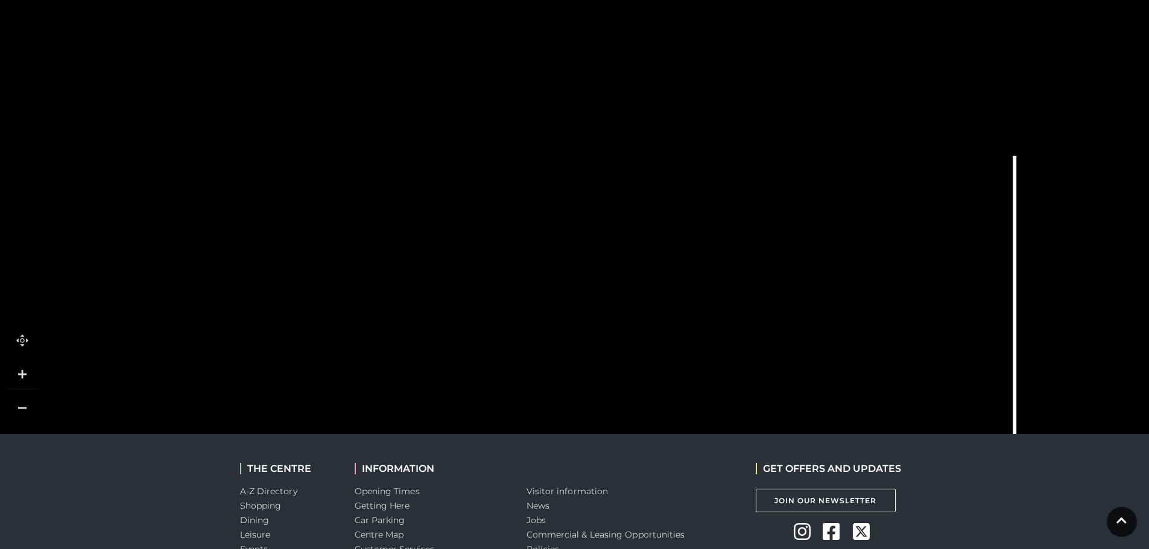
drag, startPoint x: 318, startPoint y: 159, endPoint x: 341, endPoint y: 343, distance: 185.9
click at [341, 343] on polygon at bounding box center [428, 557] width 639 height 739
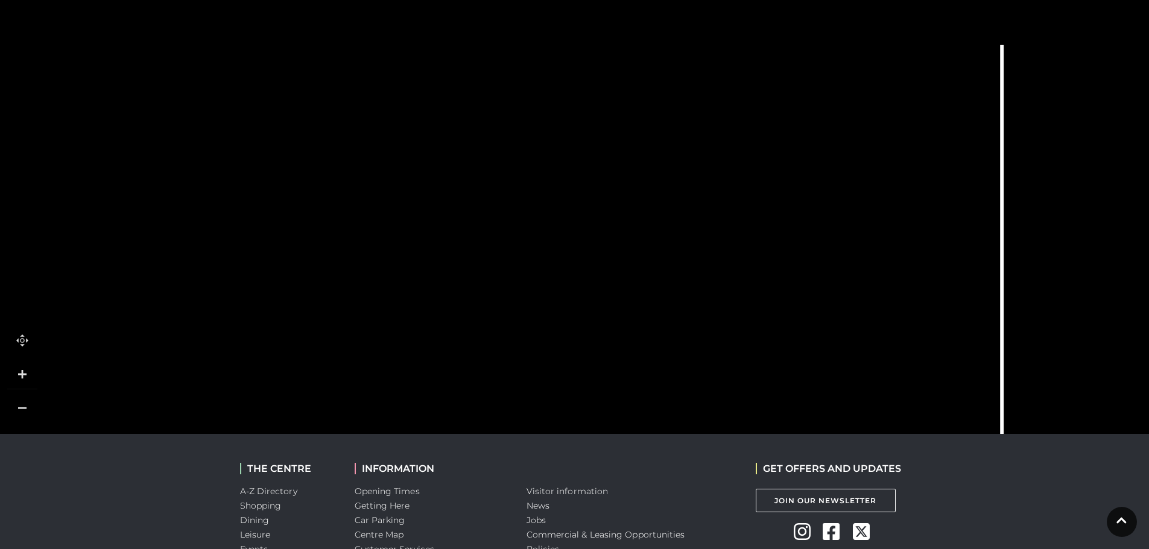
drag, startPoint x: 515, startPoint y: 224, endPoint x: 504, endPoint y: 110, distance: 115.1
click at [504, 110] on icon at bounding box center [714, 368] width 1875 height 1055
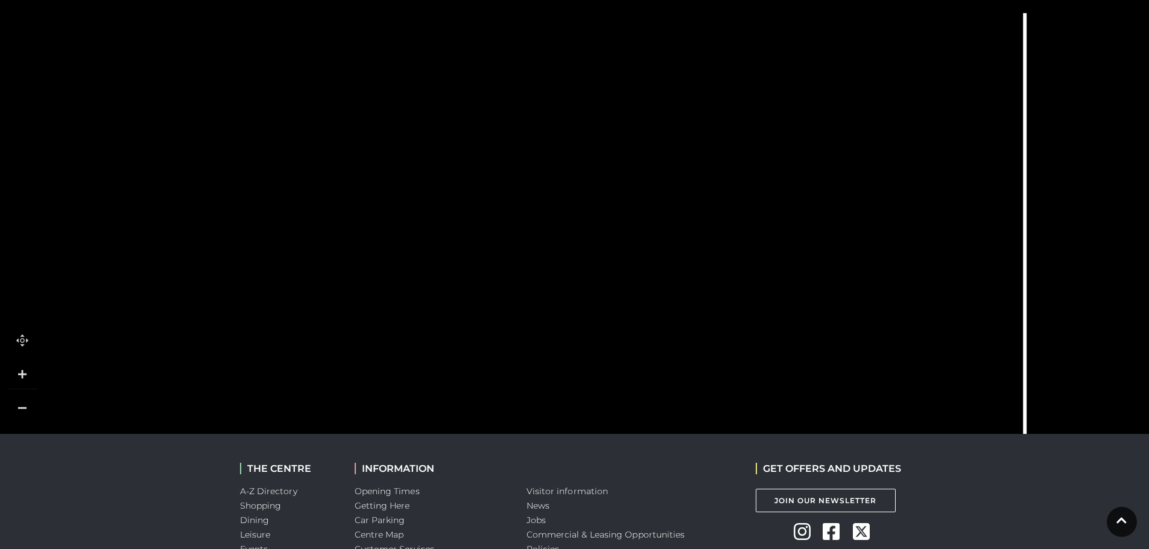
drag, startPoint x: 379, startPoint y: 215, endPoint x: 409, endPoint y: 174, distance: 51.3
click at [409, 174] on polygon at bounding box center [438, 414] width 639 height 739
